Goal: Register for event/course: Register for event/course

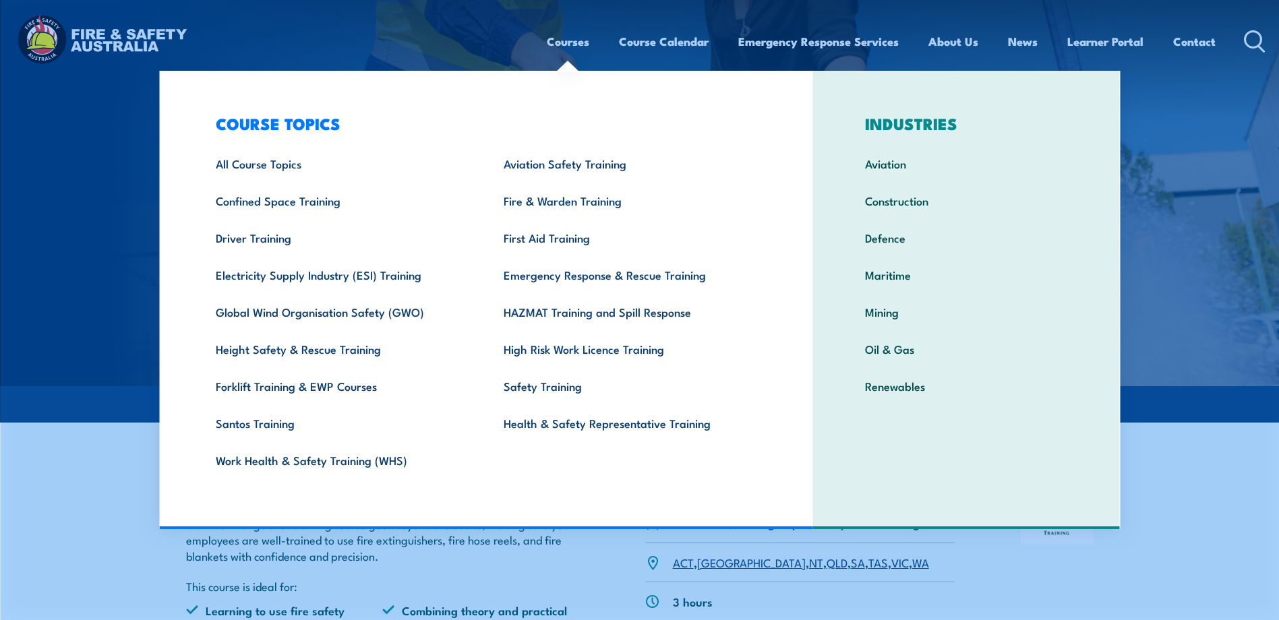
click at [574, 42] on link "Courses" at bounding box center [568, 42] width 42 height 36
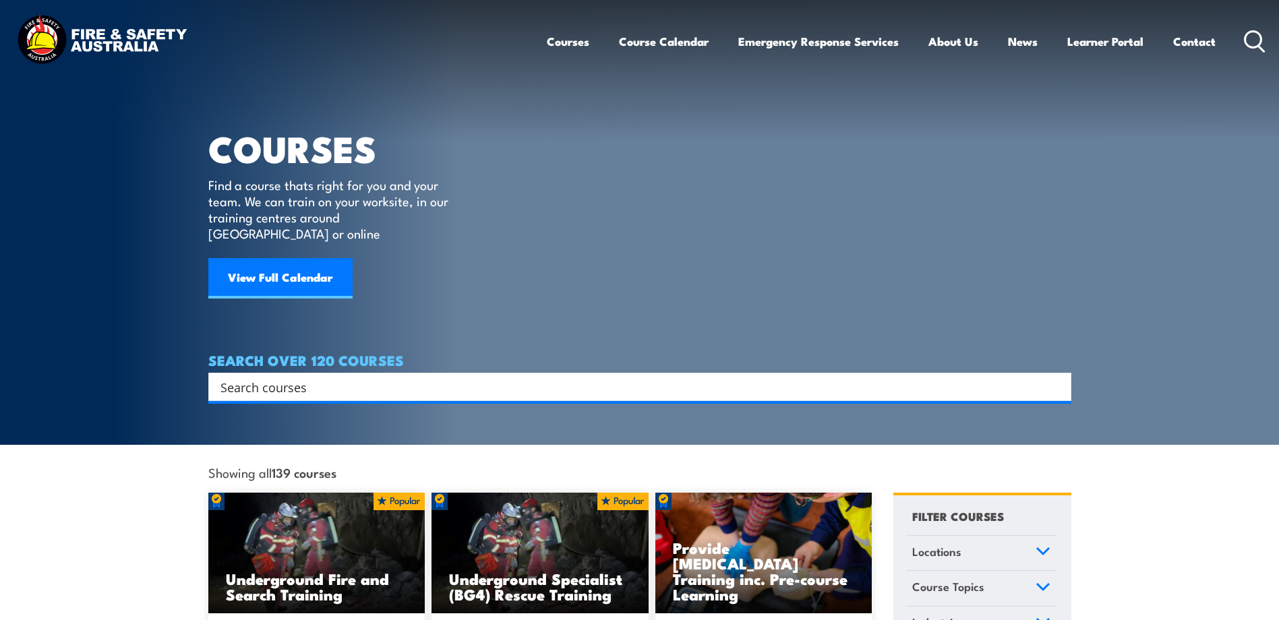
click at [289, 377] on input "Search input" at bounding box center [630, 387] width 821 height 20
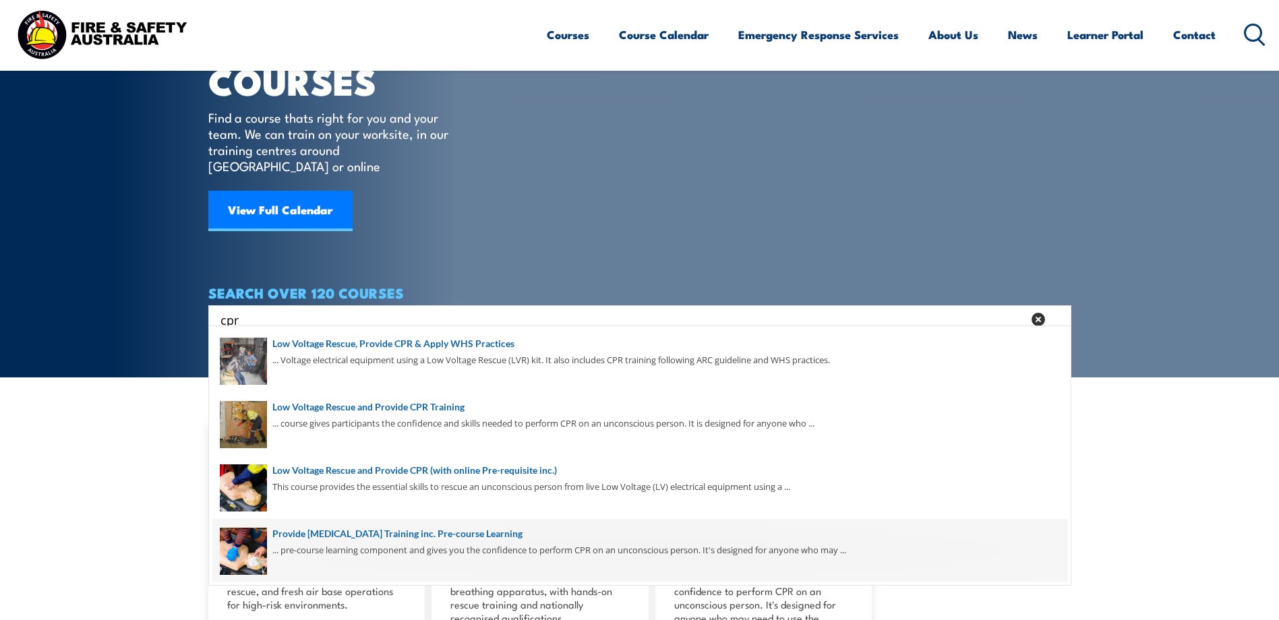
scroll to position [63, 0]
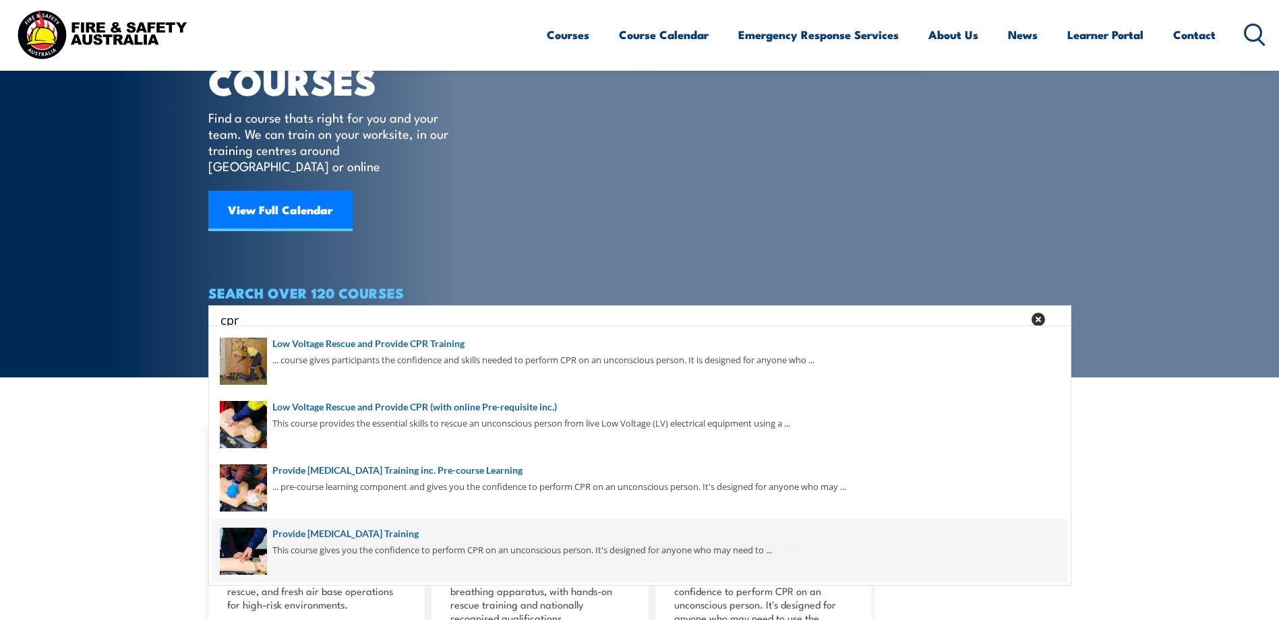
type input "cpr"
click at [428, 533] on span at bounding box center [639, 550] width 855 height 63
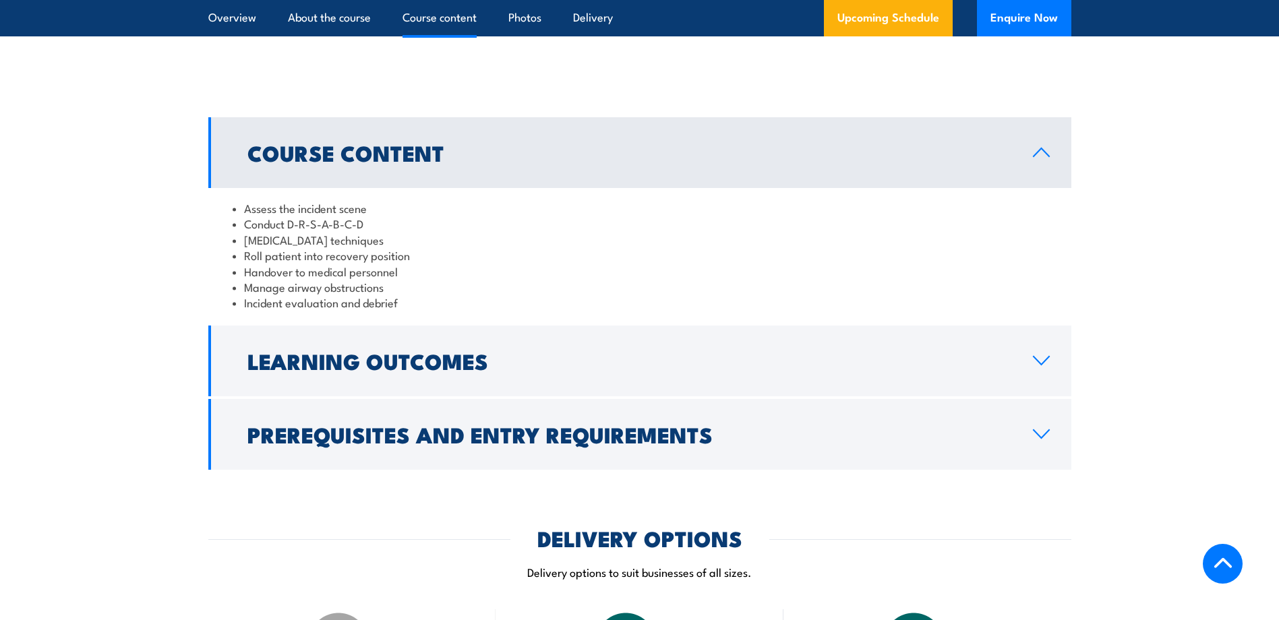
scroll to position [1348, 0]
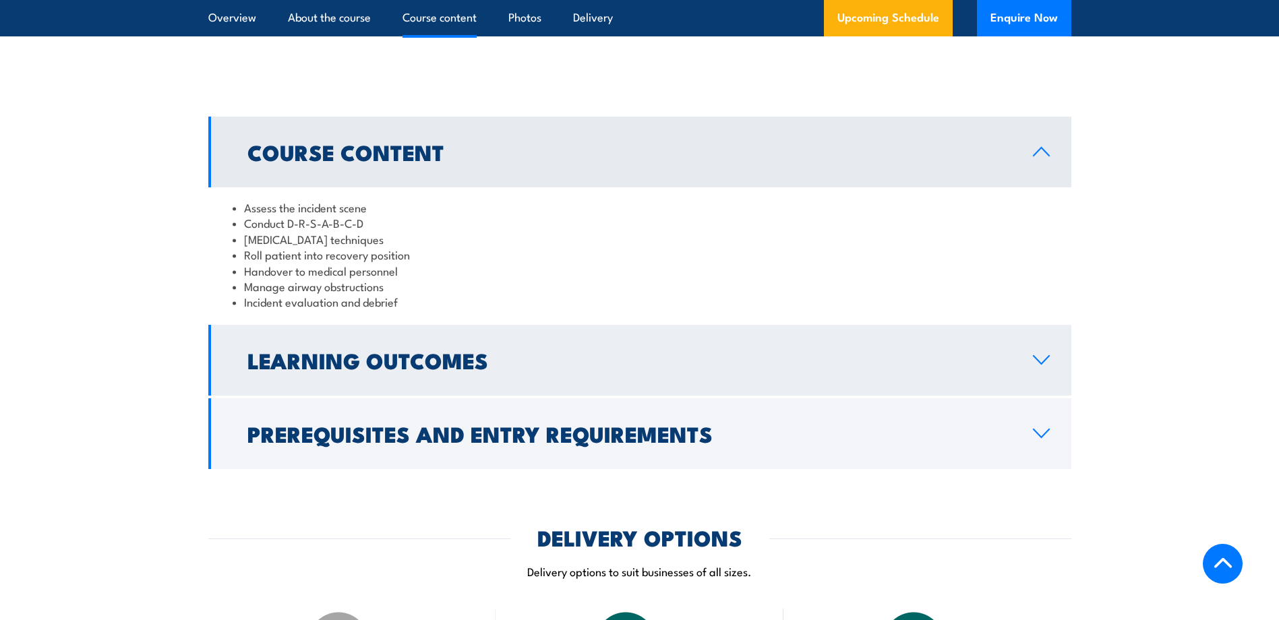
click at [311, 369] on h2 "Learning Outcomes" at bounding box center [629, 360] width 764 height 19
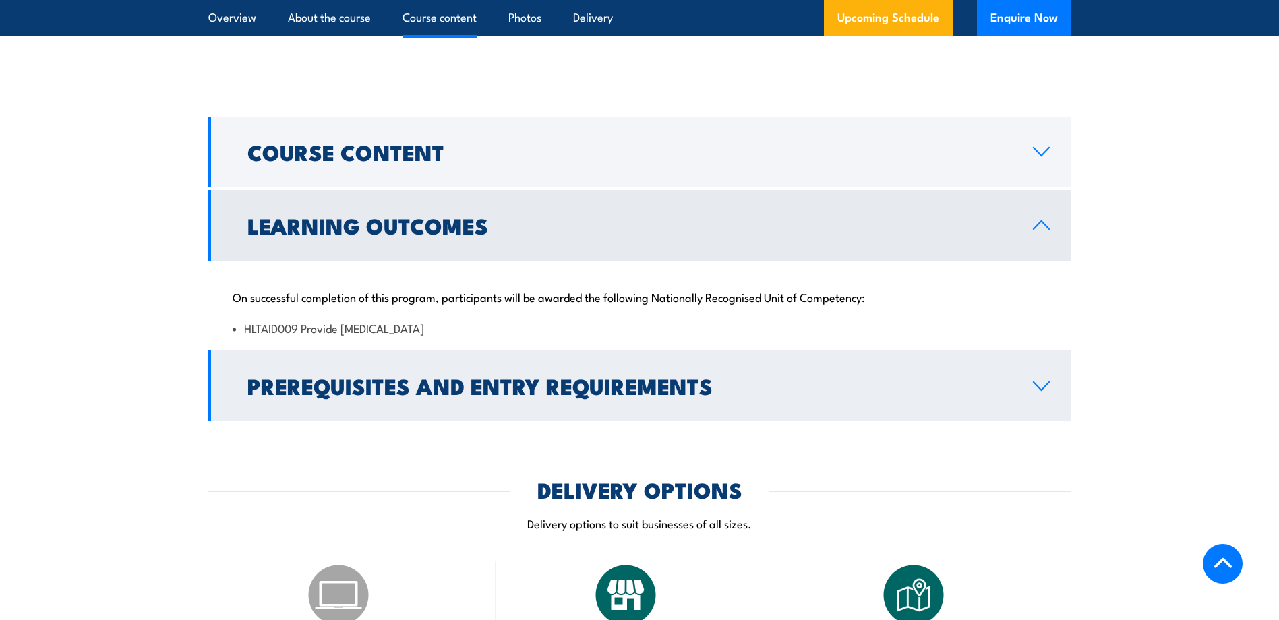
click at [318, 395] on h2 "Prerequisites and Entry Requirements" at bounding box center [629, 385] width 764 height 19
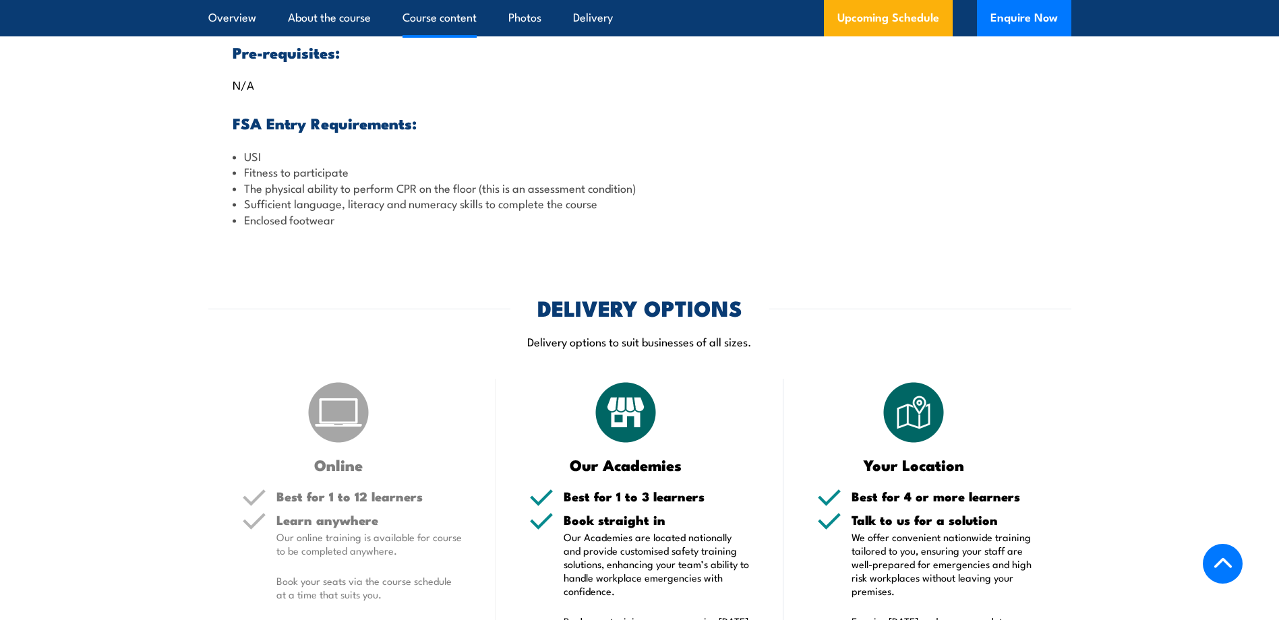
scroll to position [1686, 0]
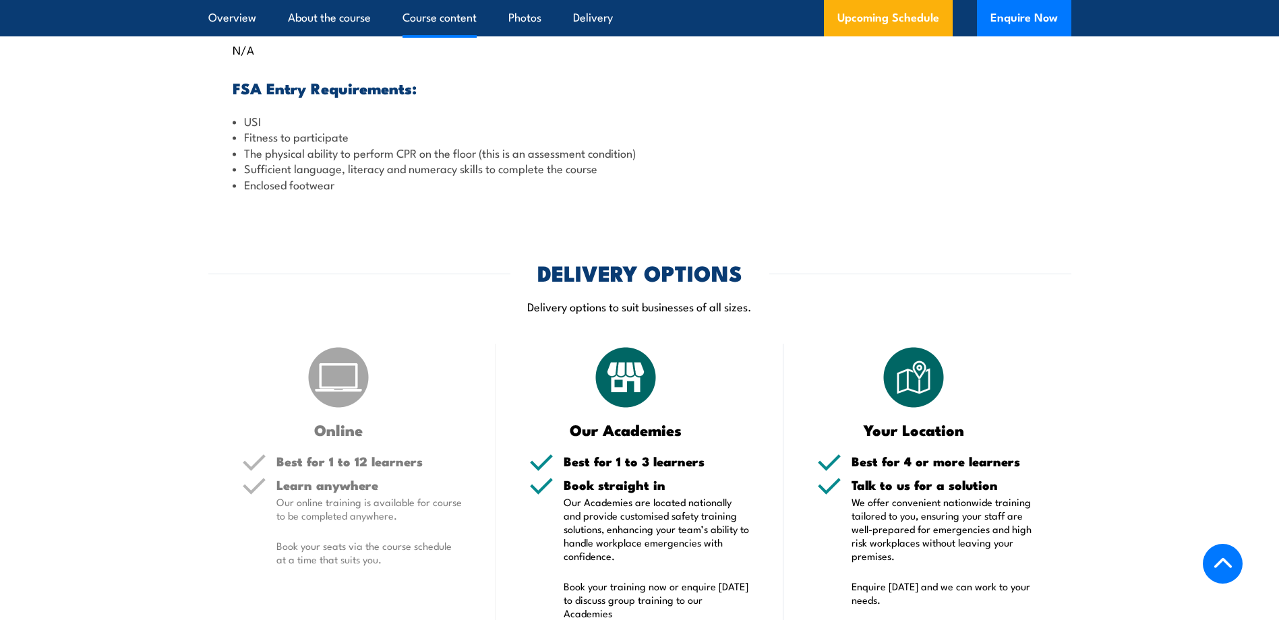
click at [636, 282] on h2 "DELIVERY OPTIONS" at bounding box center [639, 272] width 205 height 19
click at [622, 282] on h2 "DELIVERY OPTIONS" at bounding box center [639, 272] width 205 height 19
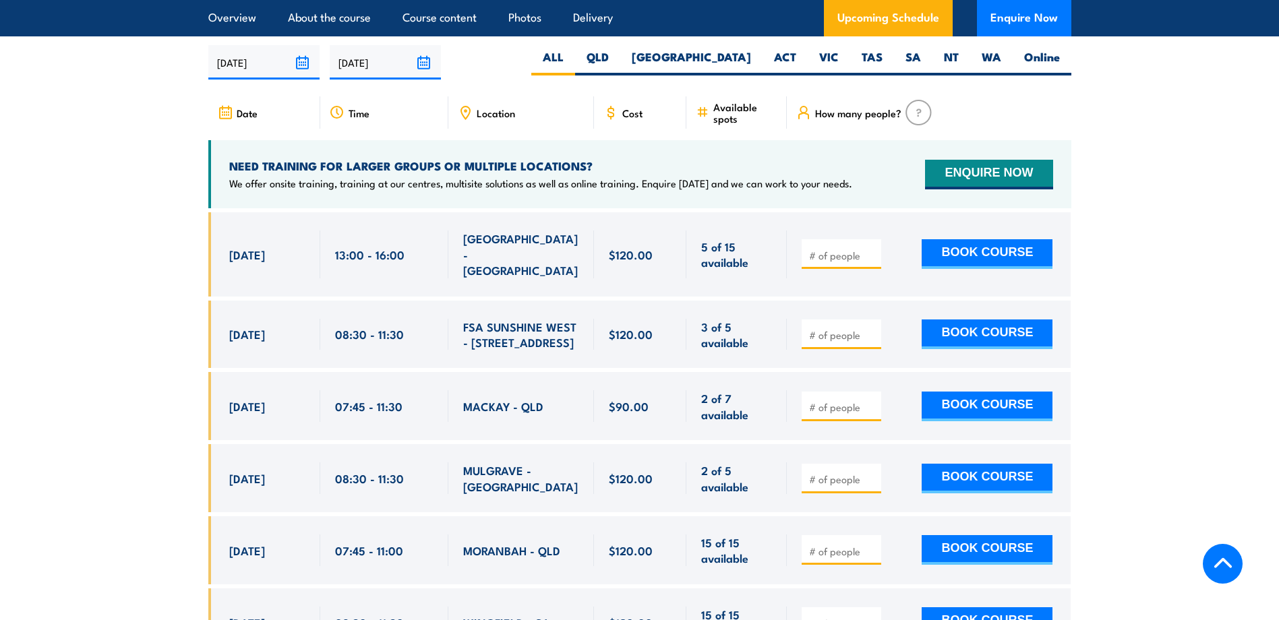
scroll to position [2292, 0]
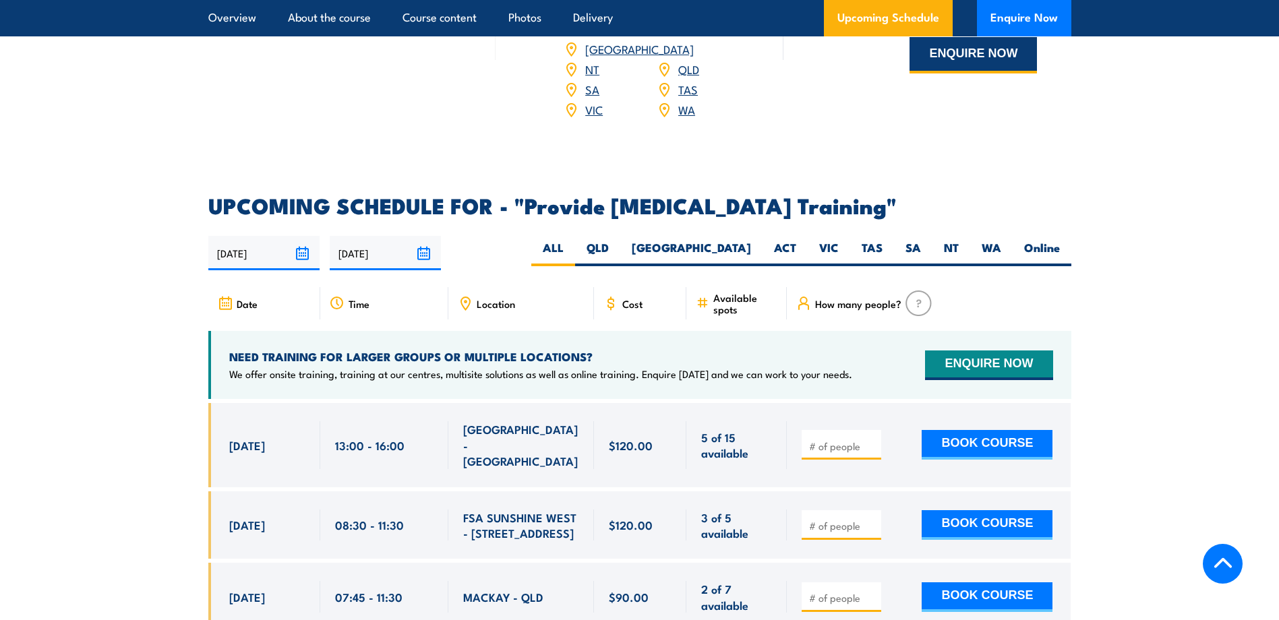
click at [974, 73] on button "ENQUIRE NOW" at bounding box center [973, 55] width 127 height 36
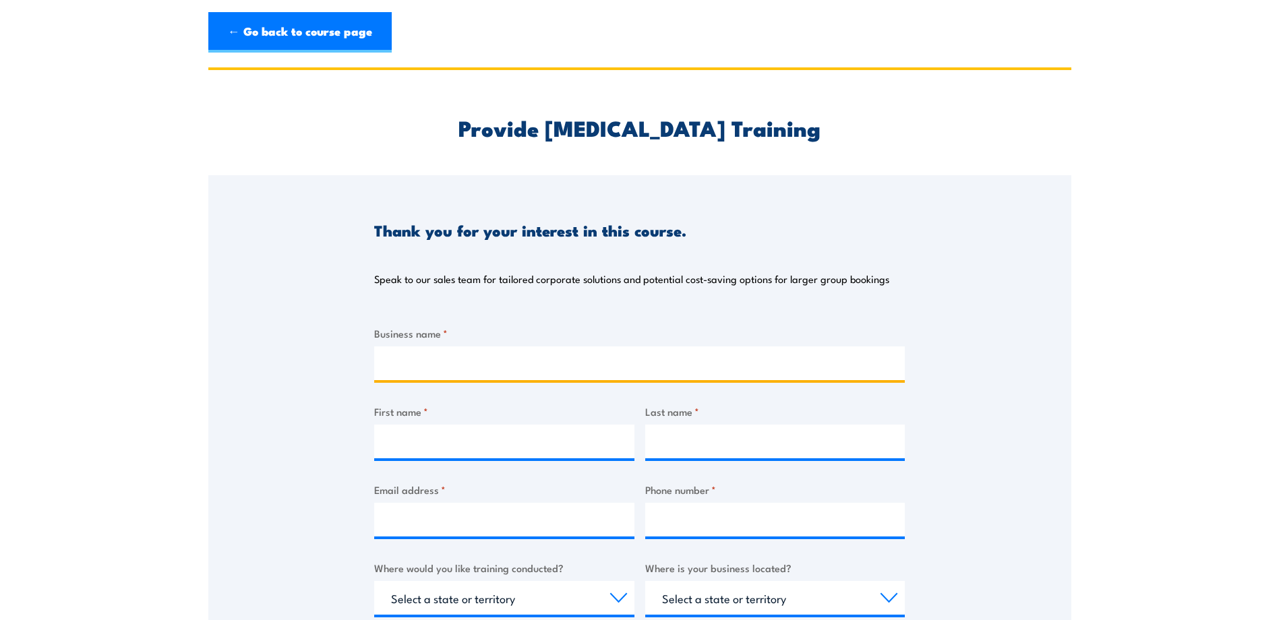
click at [535, 349] on input "Business name *" at bounding box center [639, 364] width 531 height 34
type input "City of Casey"
type input "Sarah"
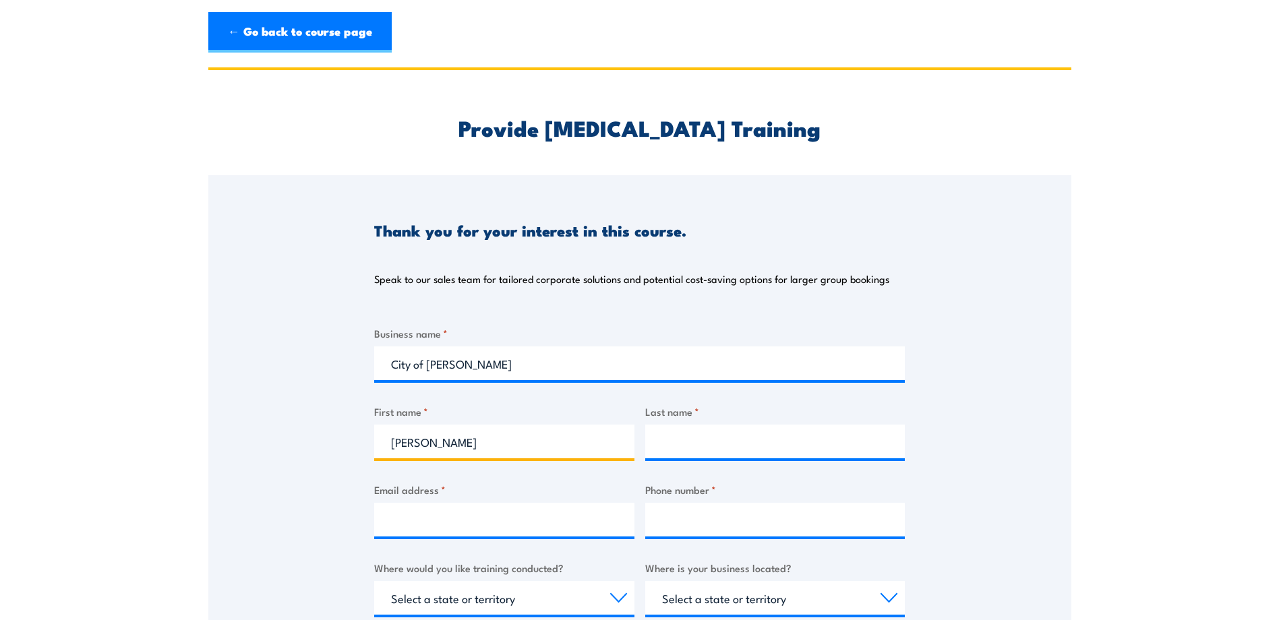
type input "Reidy"
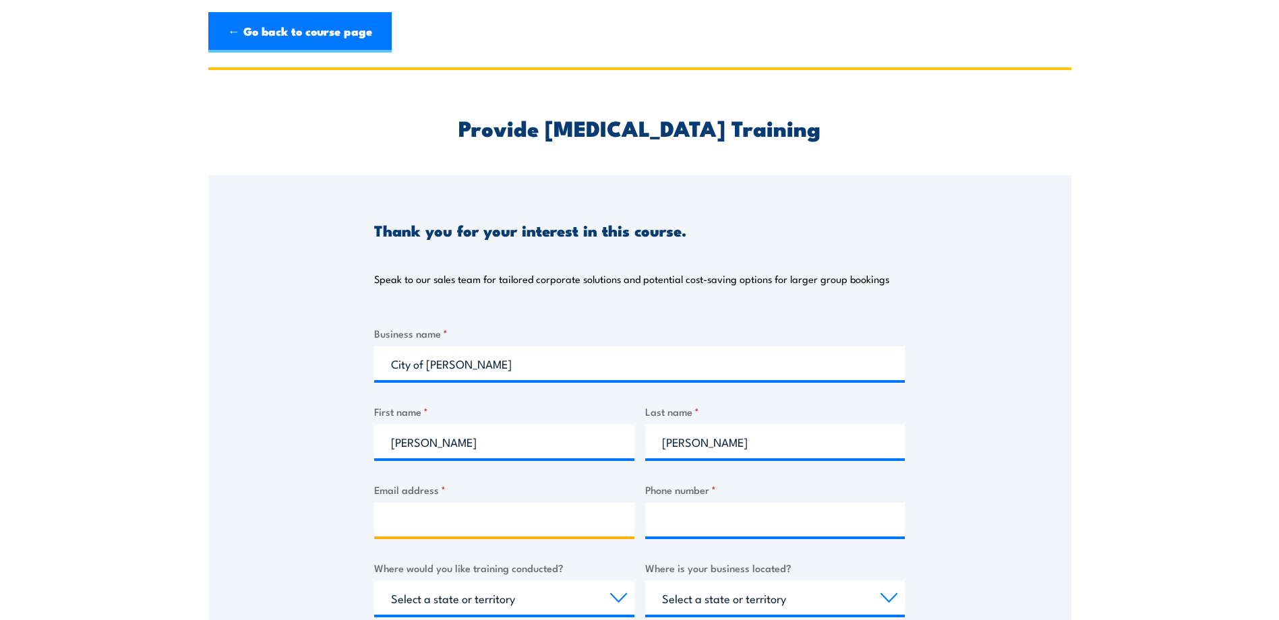
type input "sreidy@casey.vic.gov.au"
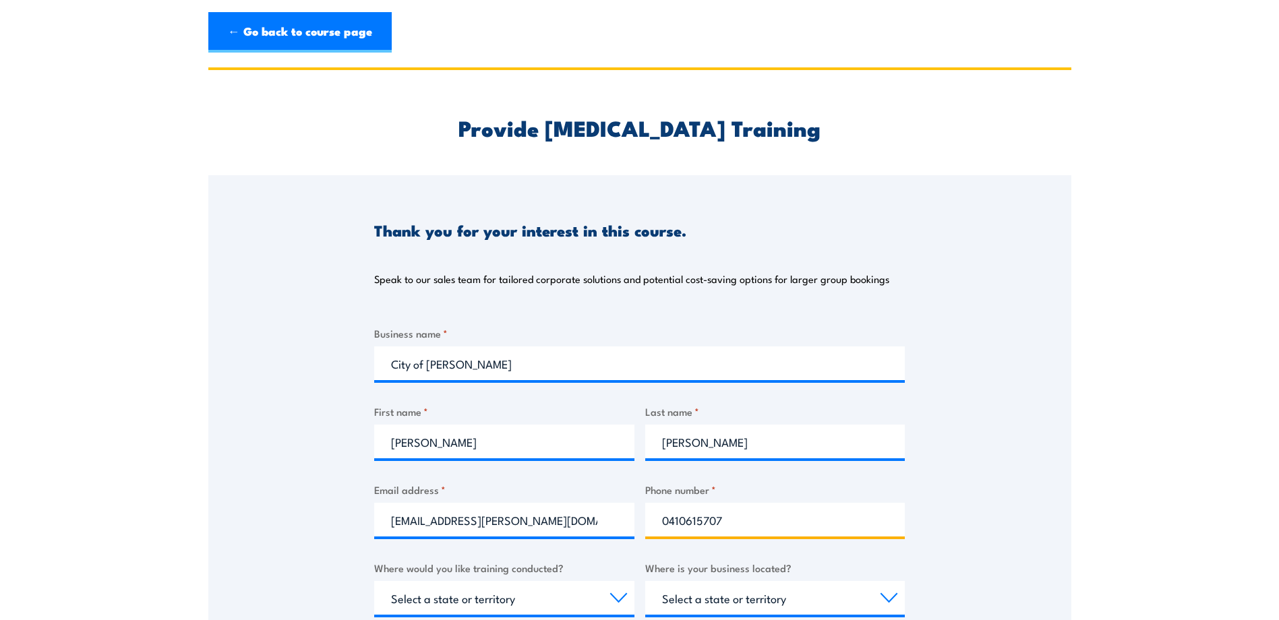
drag, startPoint x: 724, startPoint y: 518, endPoint x: 663, endPoint y: 526, distance: 61.8
click at [663, 526] on input "0410615707" at bounding box center [775, 520] width 260 height 34
type input "0418453254"
click at [188, 438] on section "Provide Cardiopulmonary Resuscitation Training Thank you for your interest in t…" at bounding box center [639, 505] width 1279 height 876
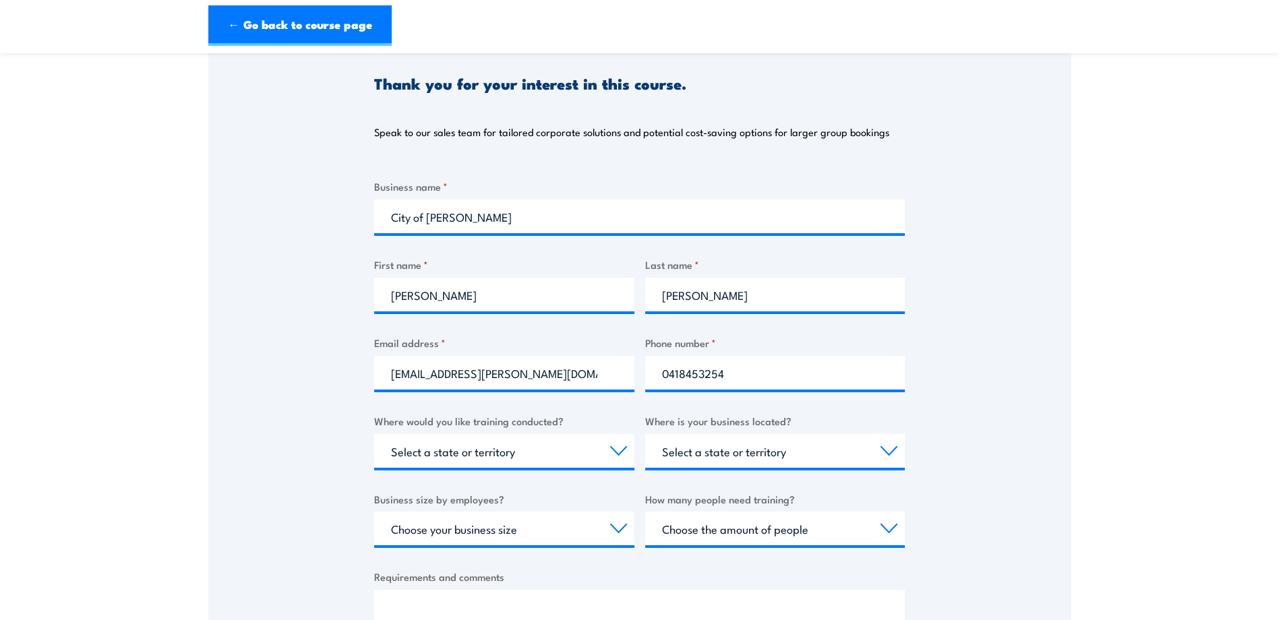
scroll to position [202, 0]
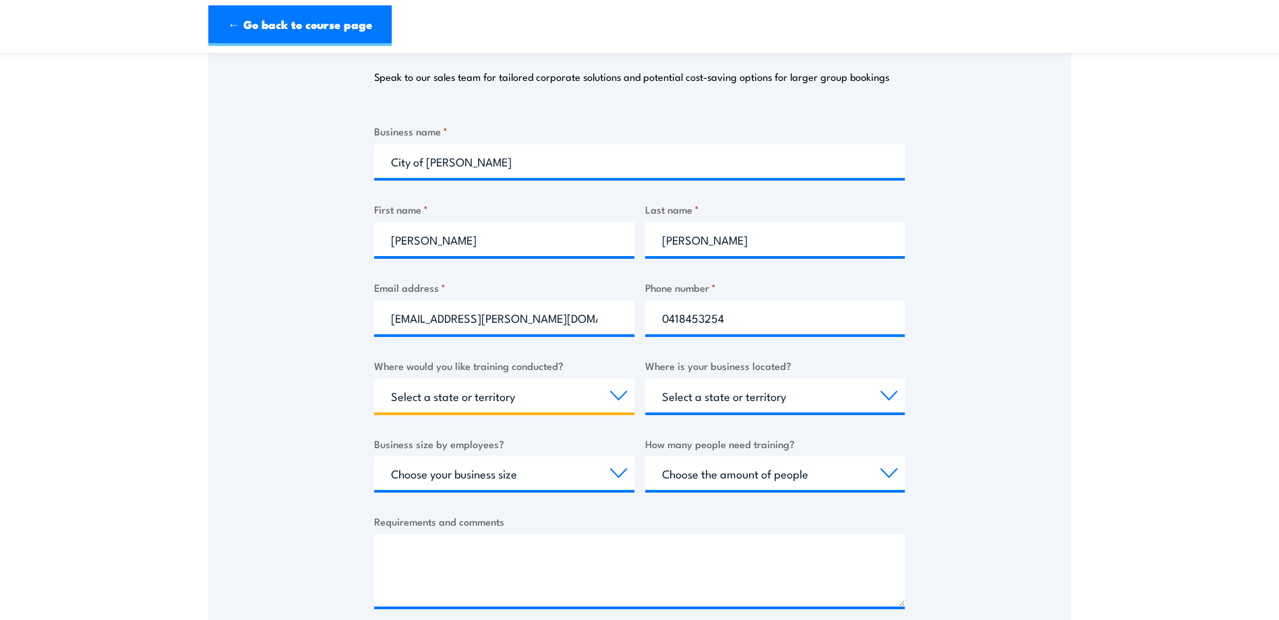
click at [483, 393] on select "Select a state or territory Nationally - multiple locations QLD NSW VIC SA ACT …" at bounding box center [504, 396] width 260 height 34
select select "VIC"
click at [374, 379] on select "Select a state or territory Nationally - multiple locations QLD NSW VIC SA ACT …" at bounding box center [504, 396] width 260 height 34
click at [776, 393] on select "Select a state or territory QLD NSW VIC SA ACT WA TAS NT" at bounding box center [775, 396] width 260 height 34
select select "VIC"
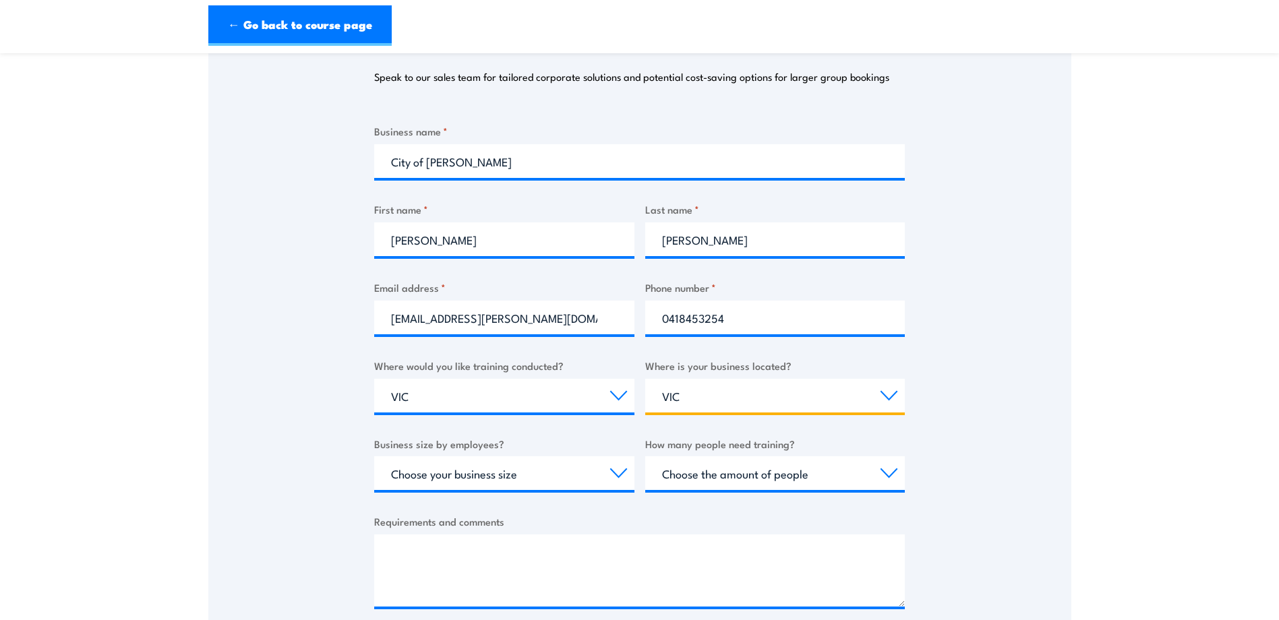
click at [645, 379] on select "Select a state or territory QLD NSW VIC SA ACT WA TAS NT" at bounding box center [775, 396] width 260 height 34
click at [478, 472] on select "Choose your business size 1 to 19 20 to 199 200+" at bounding box center [504, 473] width 260 height 34
select select "20 to 199"
click at [374, 456] on select "Choose your business size 1 to 19 20 to 199 200+" at bounding box center [504, 473] width 260 height 34
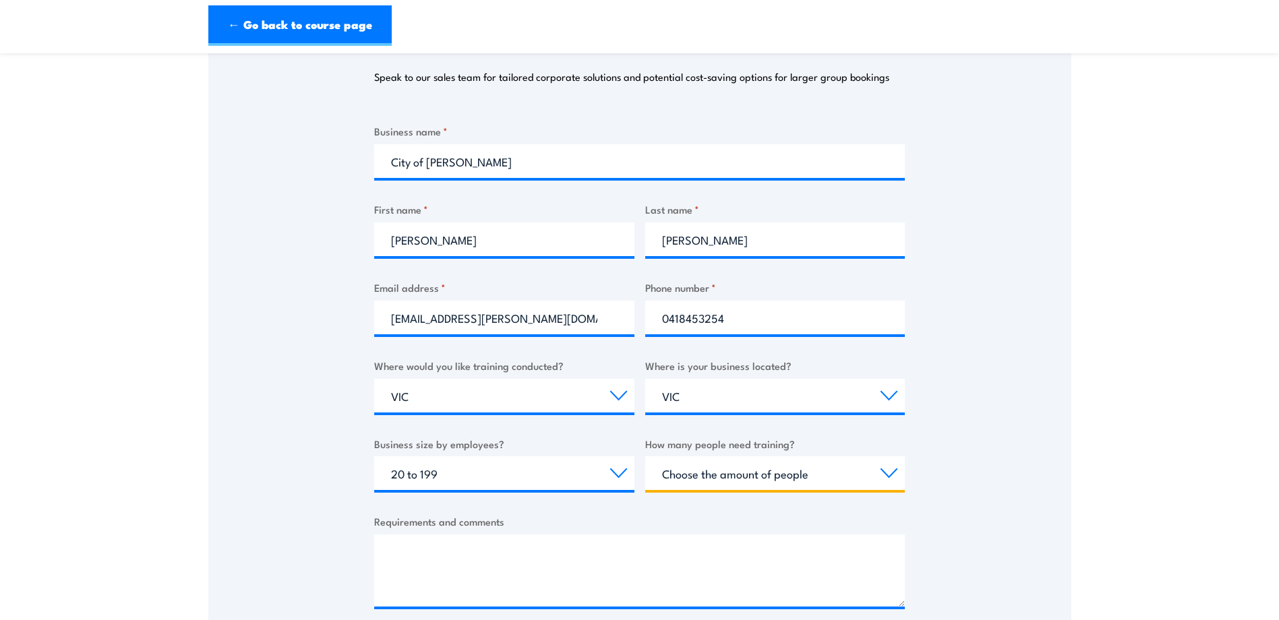
click at [802, 474] on select "Choose the amount of people 1 to 4 5 to 19 20+" at bounding box center [775, 473] width 260 height 34
select select "20+"
click at [645, 456] on select "Choose the amount of people 1 to 4 5 to 19 20+" at bounding box center [775, 473] width 260 height 34
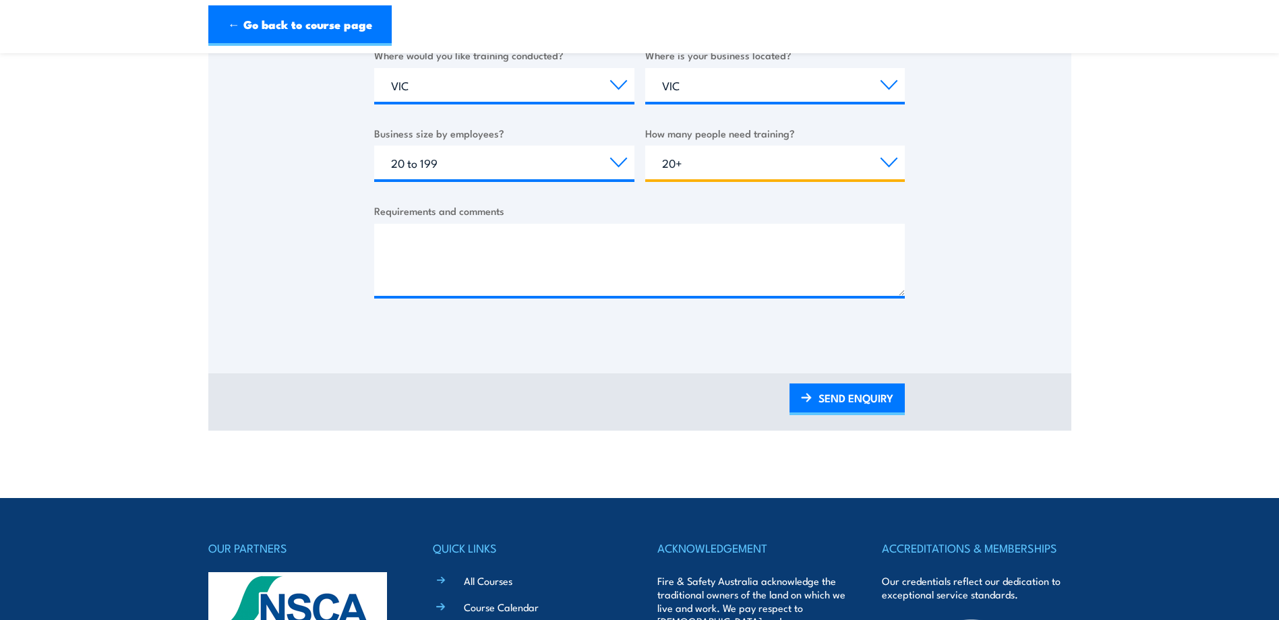
scroll to position [539, 0]
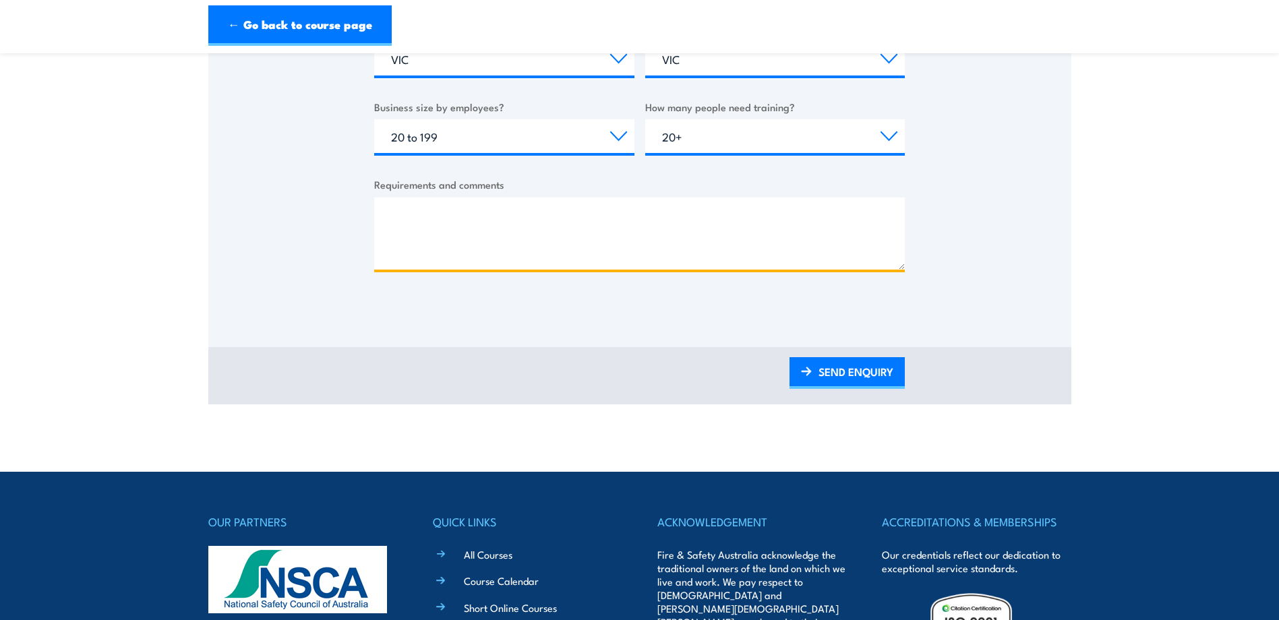
click at [475, 226] on textarea "Requirements and comments" at bounding box center [639, 234] width 531 height 72
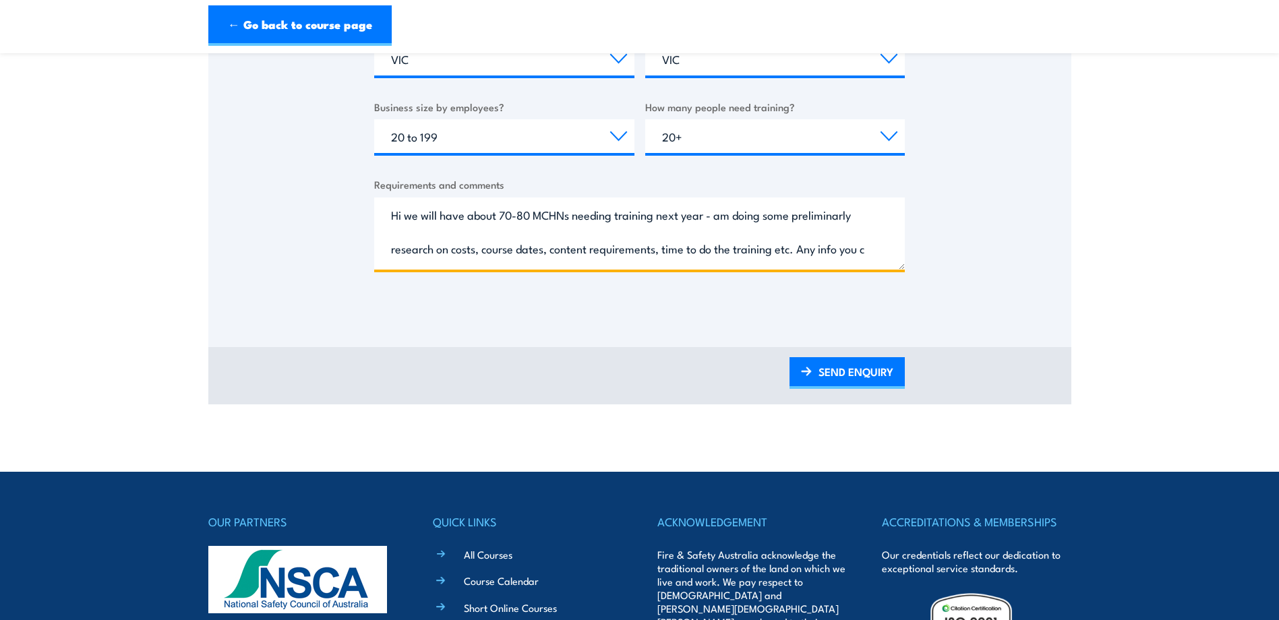
scroll to position [21, 0]
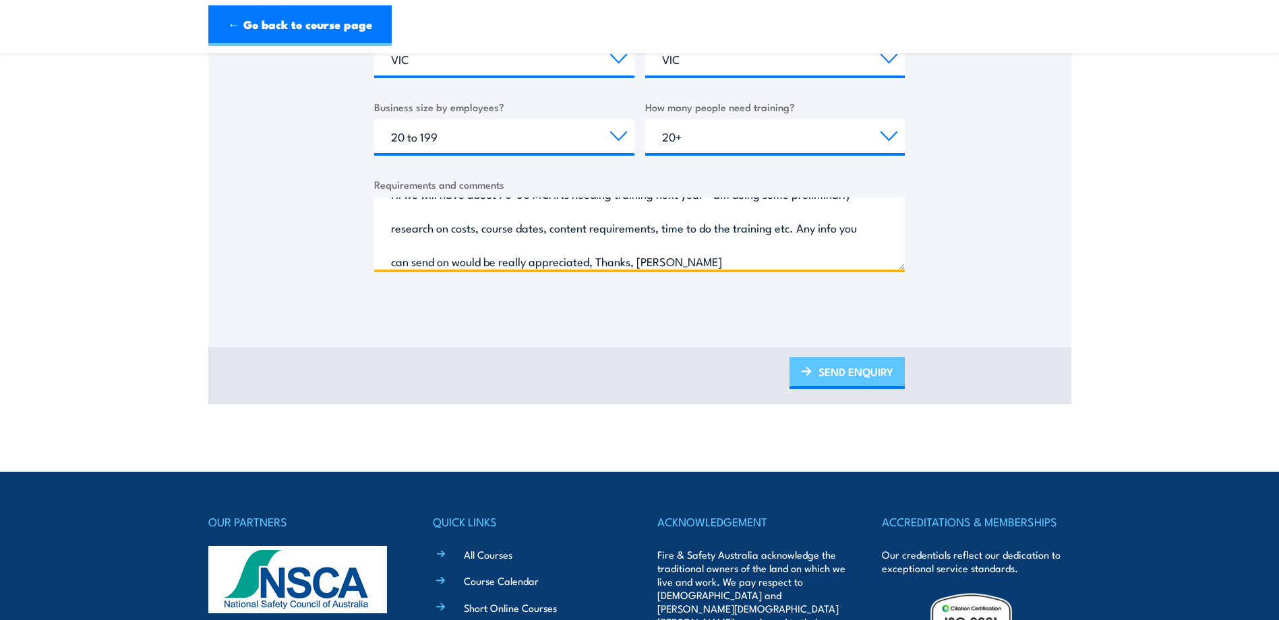
type textarea "Hi we will have about 70-80 MCHNs needing training next year - am doing some pr…"
click at [837, 374] on link "SEND ENQUIRY" at bounding box center [847, 373] width 115 height 32
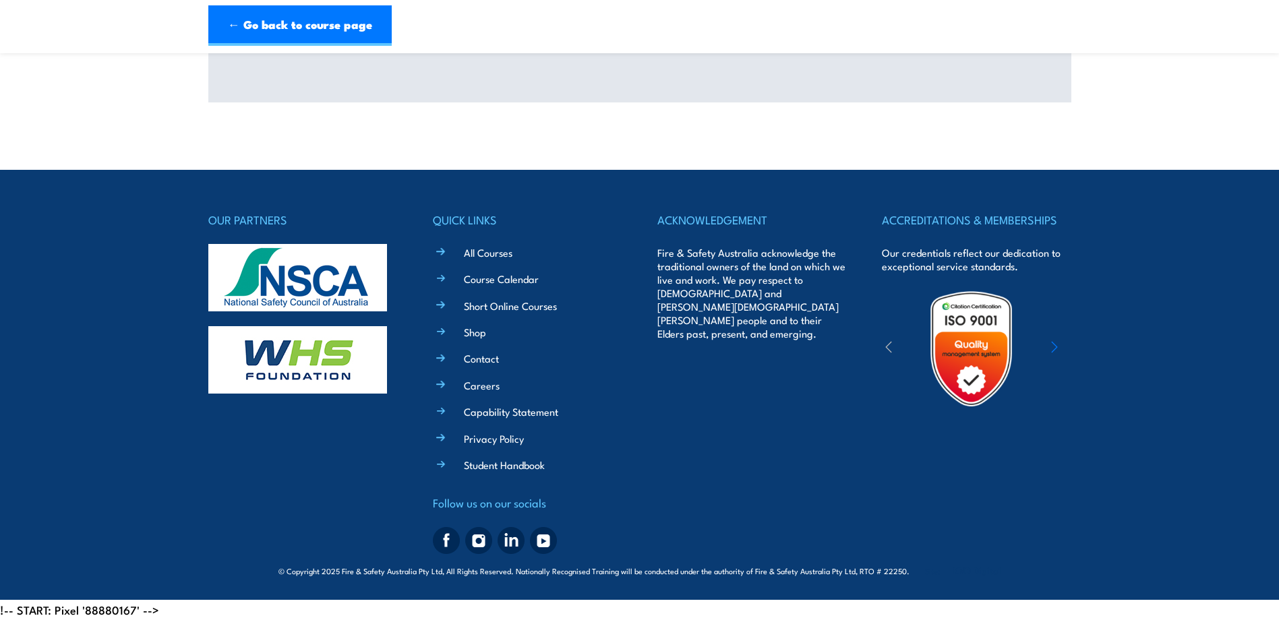
scroll to position [0, 0]
